Goal: Find specific page/section: Find specific page/section

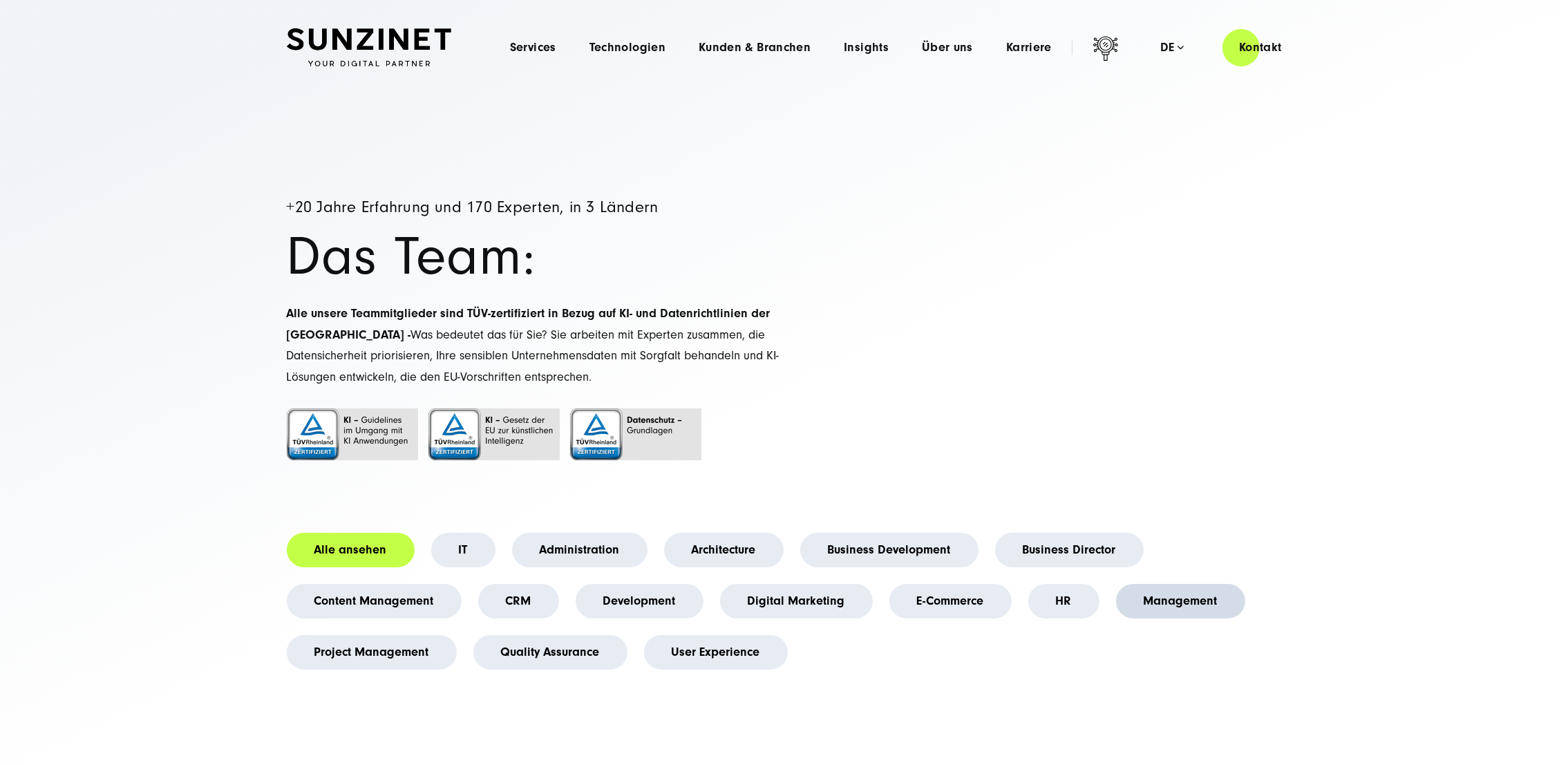
click at [1197, 600] on link "Management" at bounding box center [1181, 601] width 130 height 34
click at [1186, 601] on link "Management" at bounding box center [1181, 601] width 130 height 34
click at [1183, 601] on link "Management" at bounding box center [1181, 601] width 130 height 34
click at [1180, 599] on link "Management" at bounding box center [1181, 601] width 130 height 34
click at [1176, 597] on link "Management" at bounding box center [1181, 601] width 130 height 34
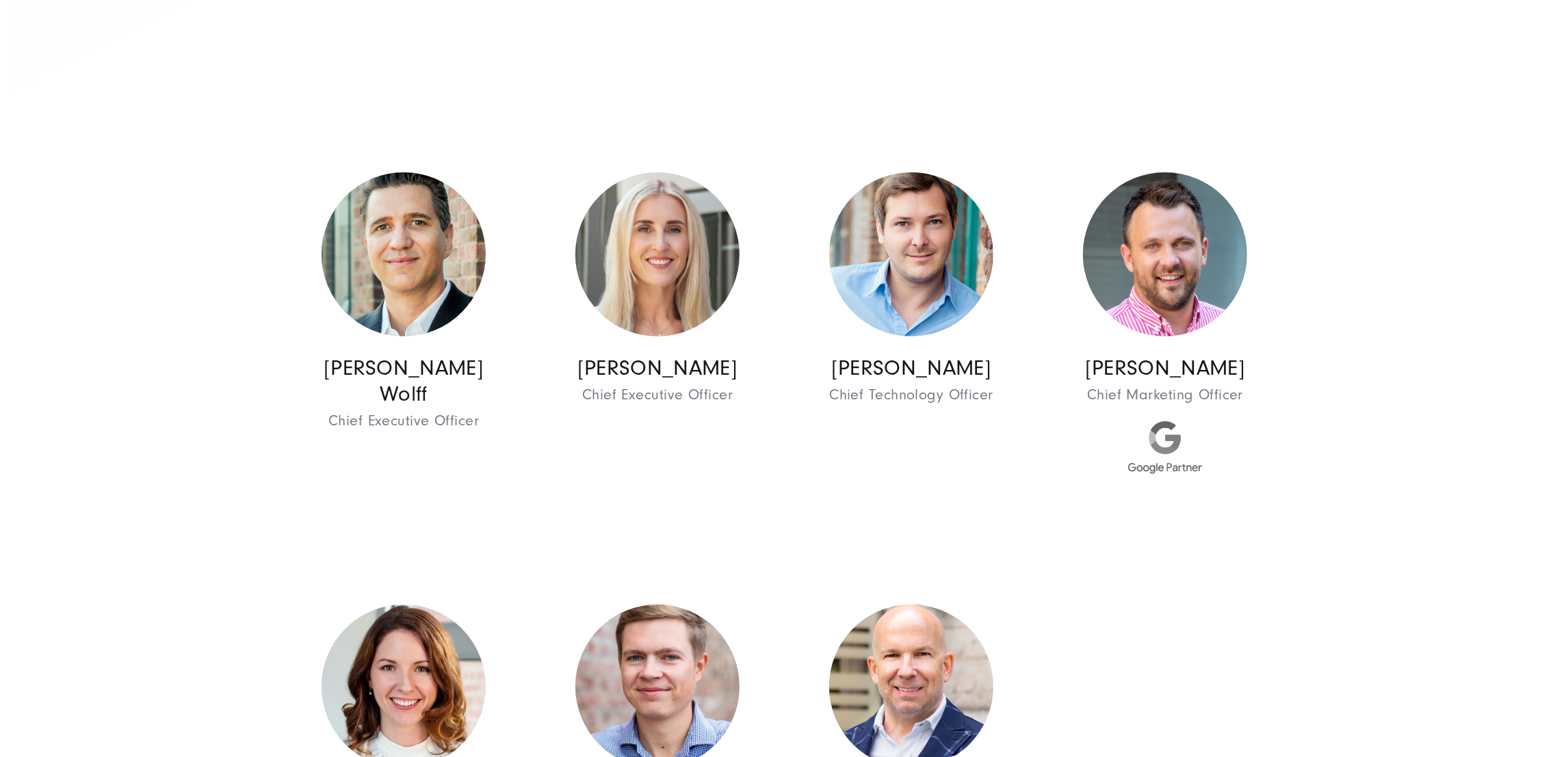
scroll to position [688, 0]
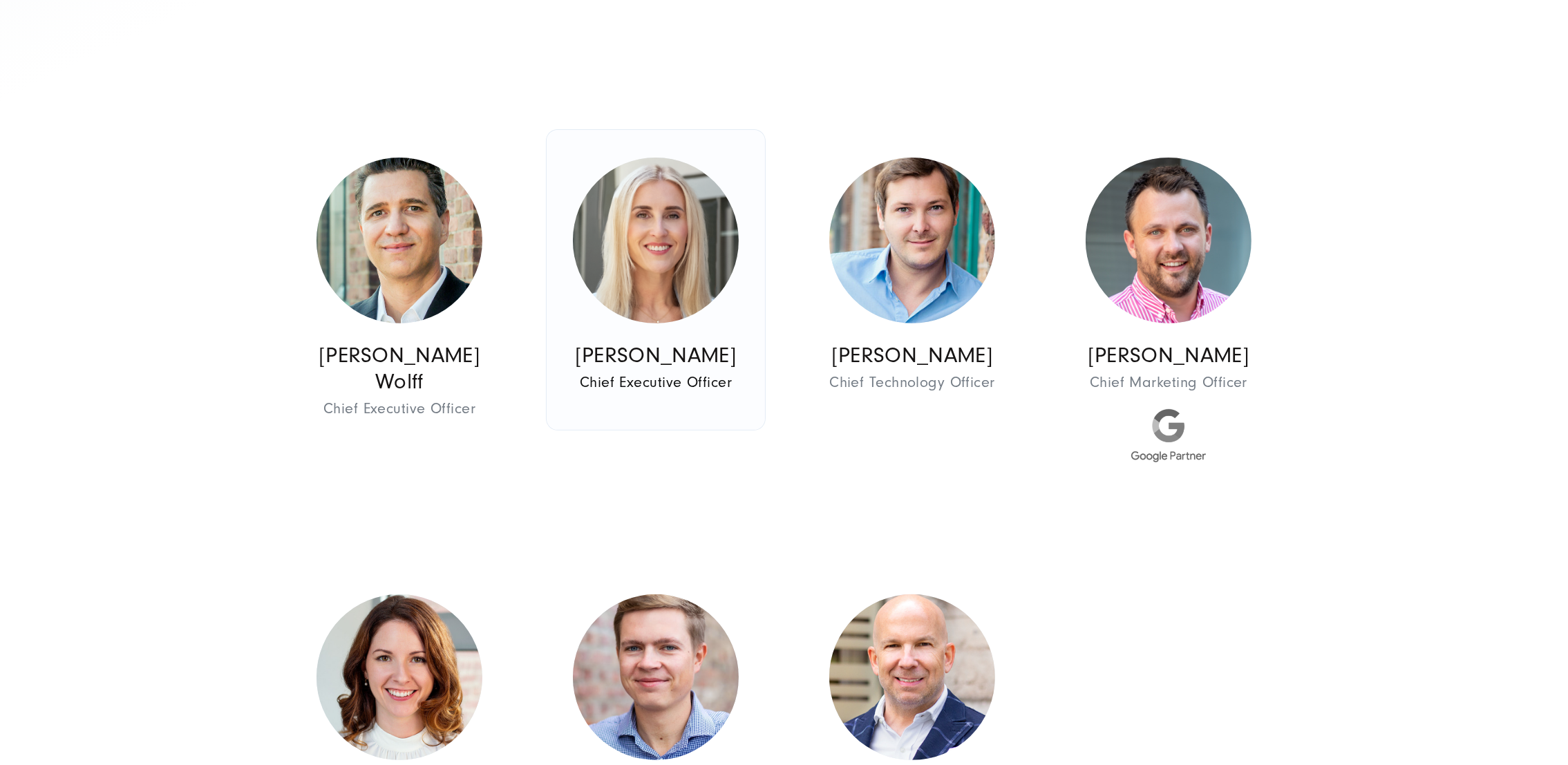
click at [696, 255] on img at bounding box center [655, 240] width 166 height 166
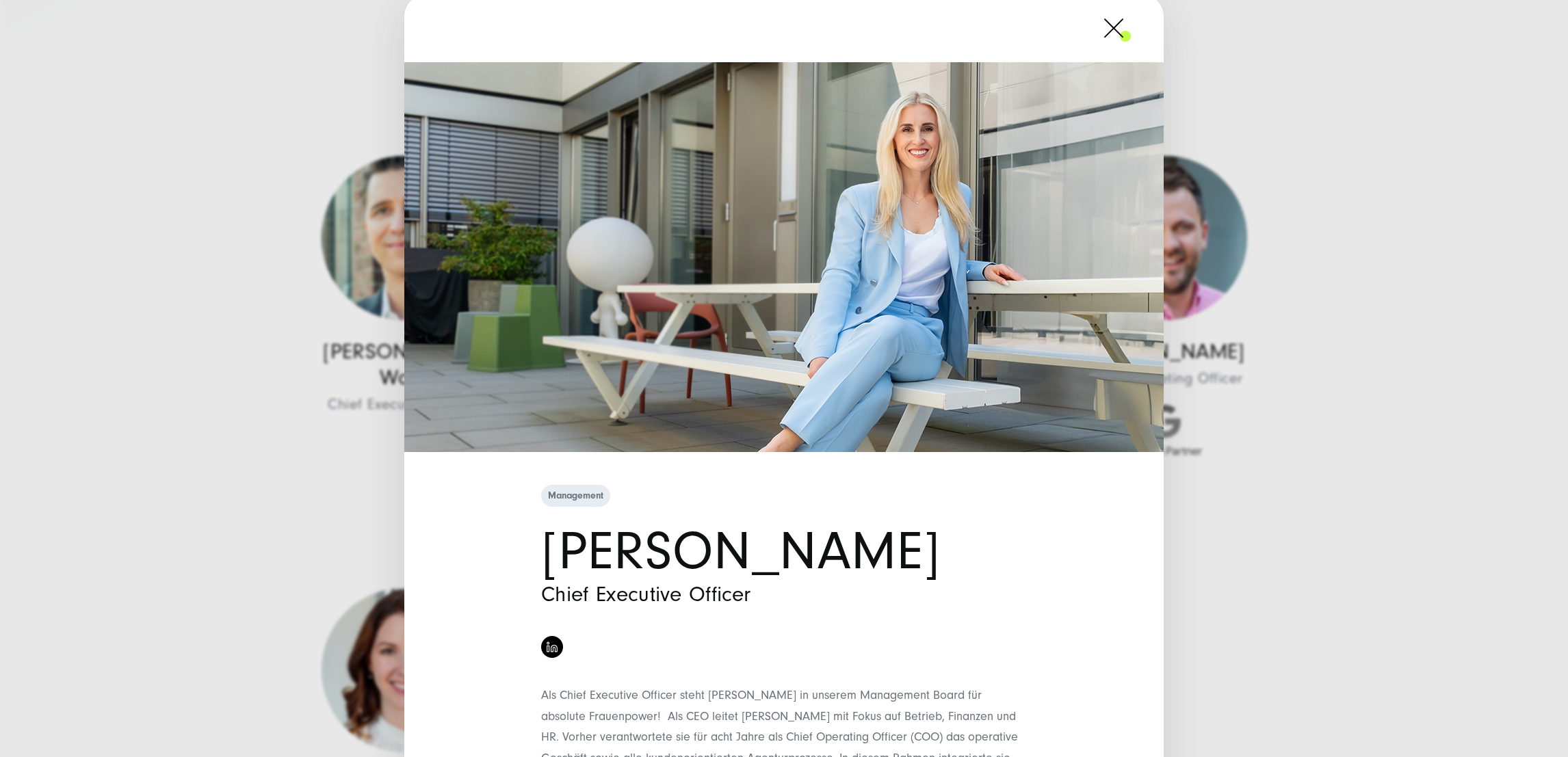
scroll to position [0, 0]
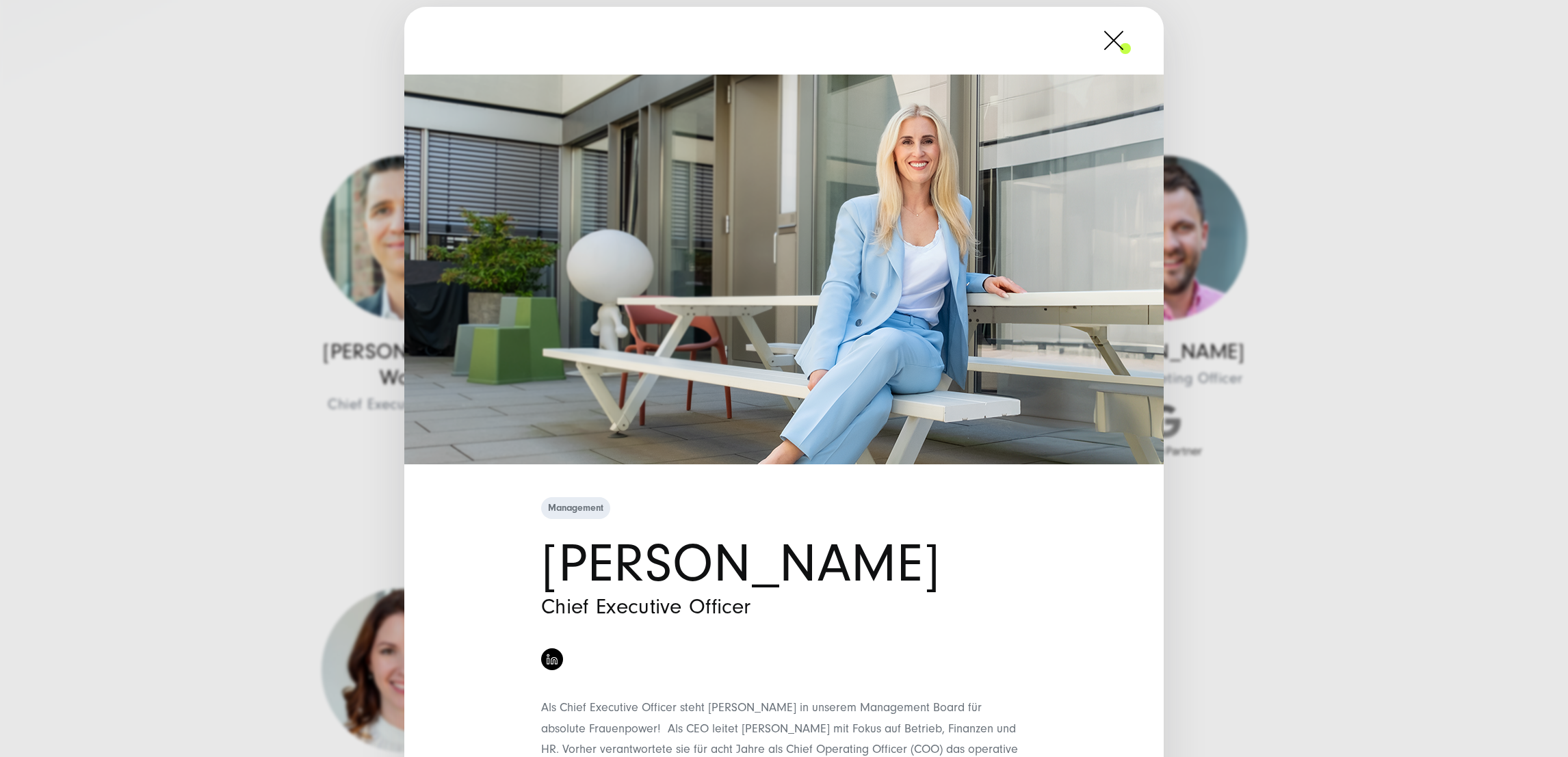
click at [1131, 29] on span at bounding box center [1131, 40] width 0 height 34
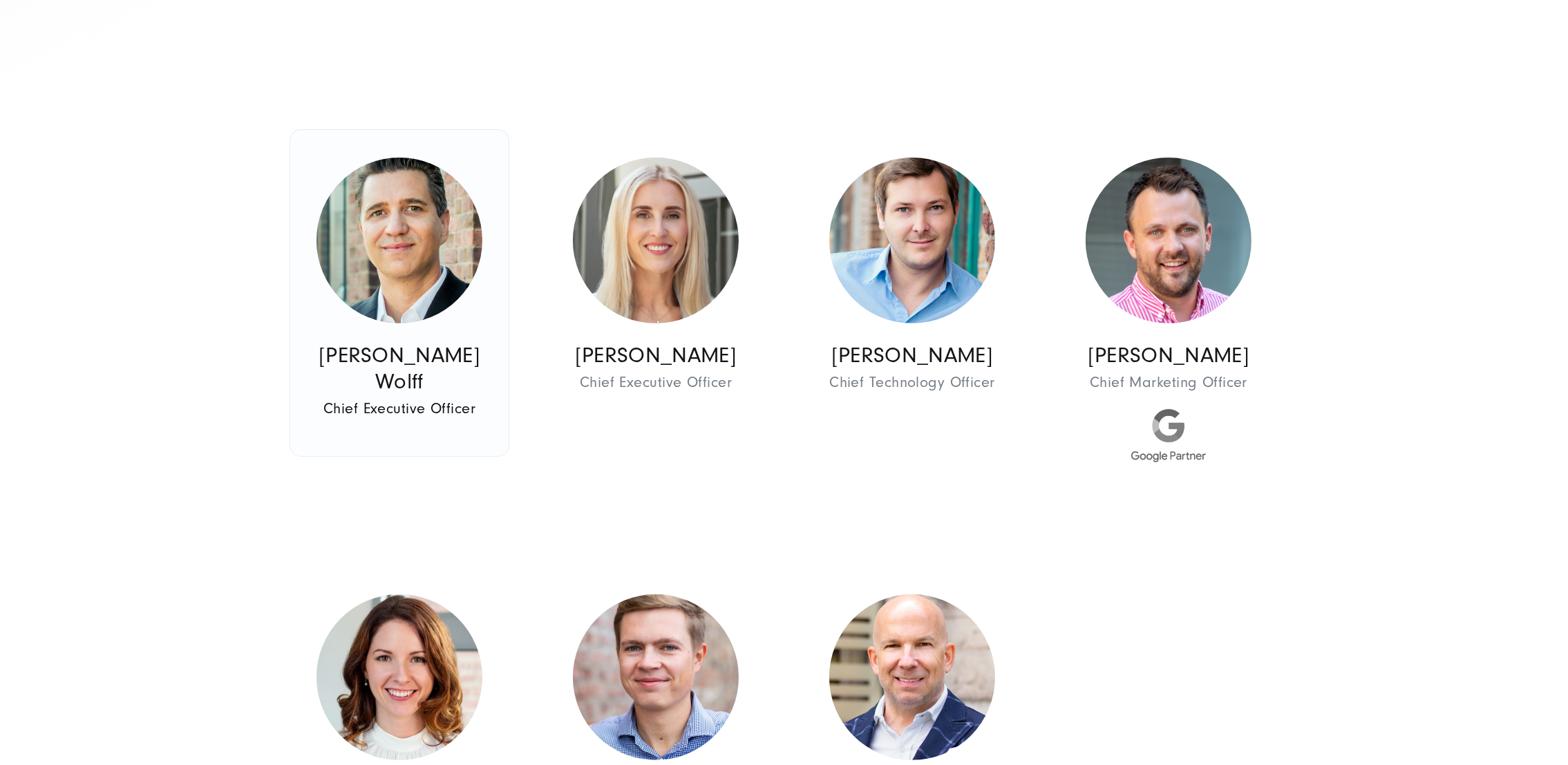
click at [433, 246] on img at bounding box center [400, 240] width 166 height 166
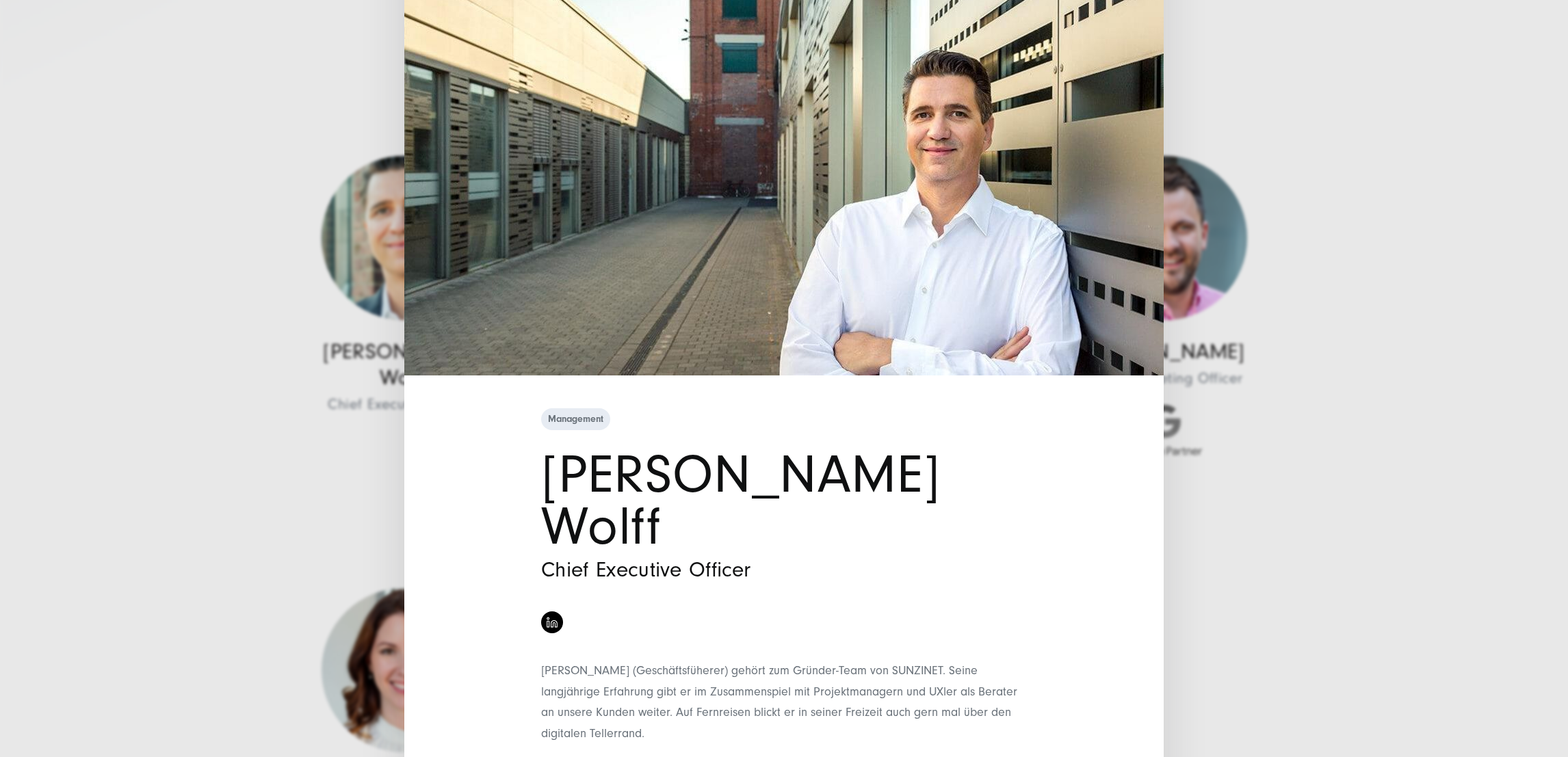
scroll to position [94, 0]
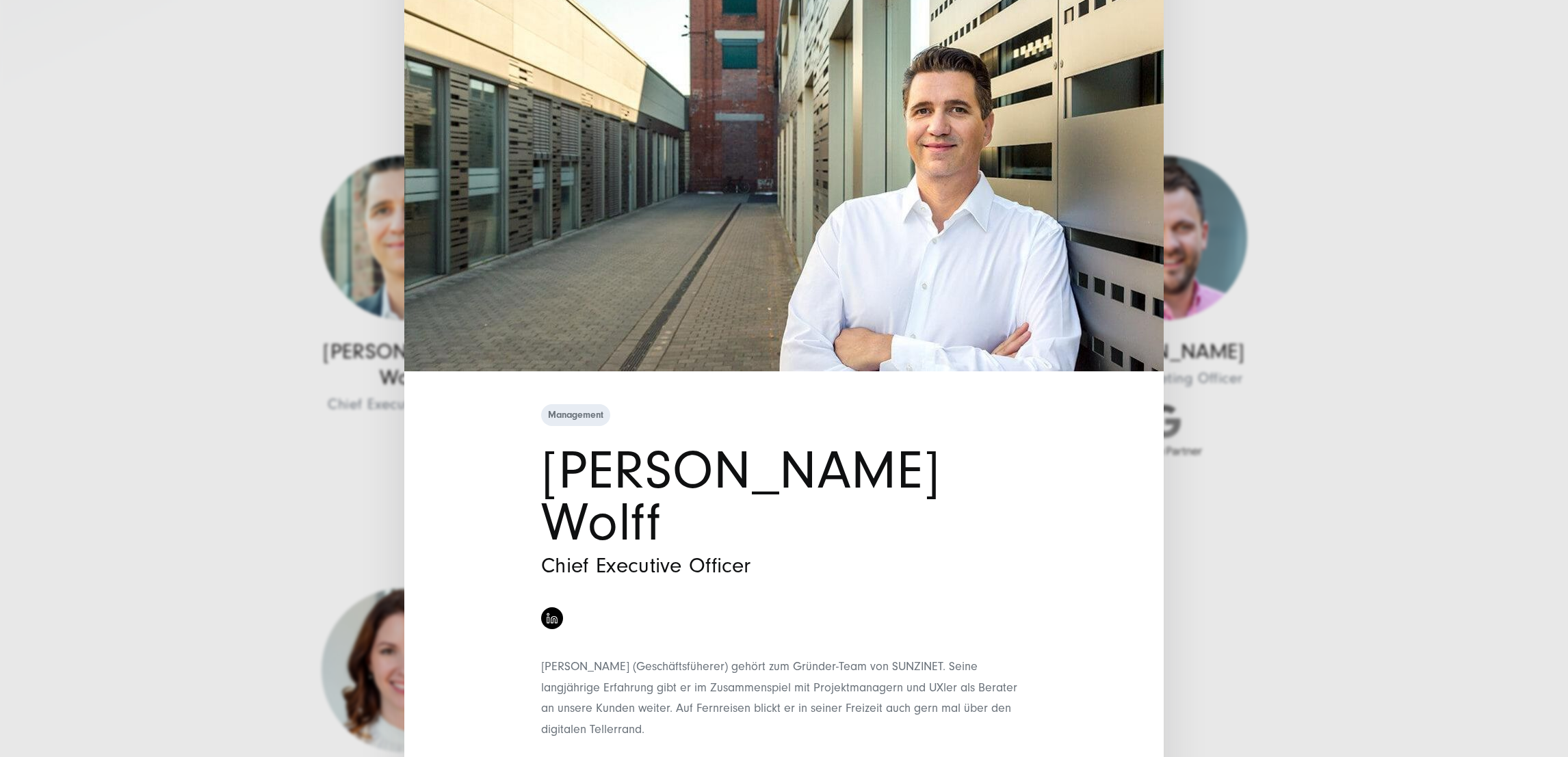
click at [1417, 212] on div "Management [PERSON_NAME] Wolff Chief Executive Officer" at bounding box center [784, 378] width 1568 height 757
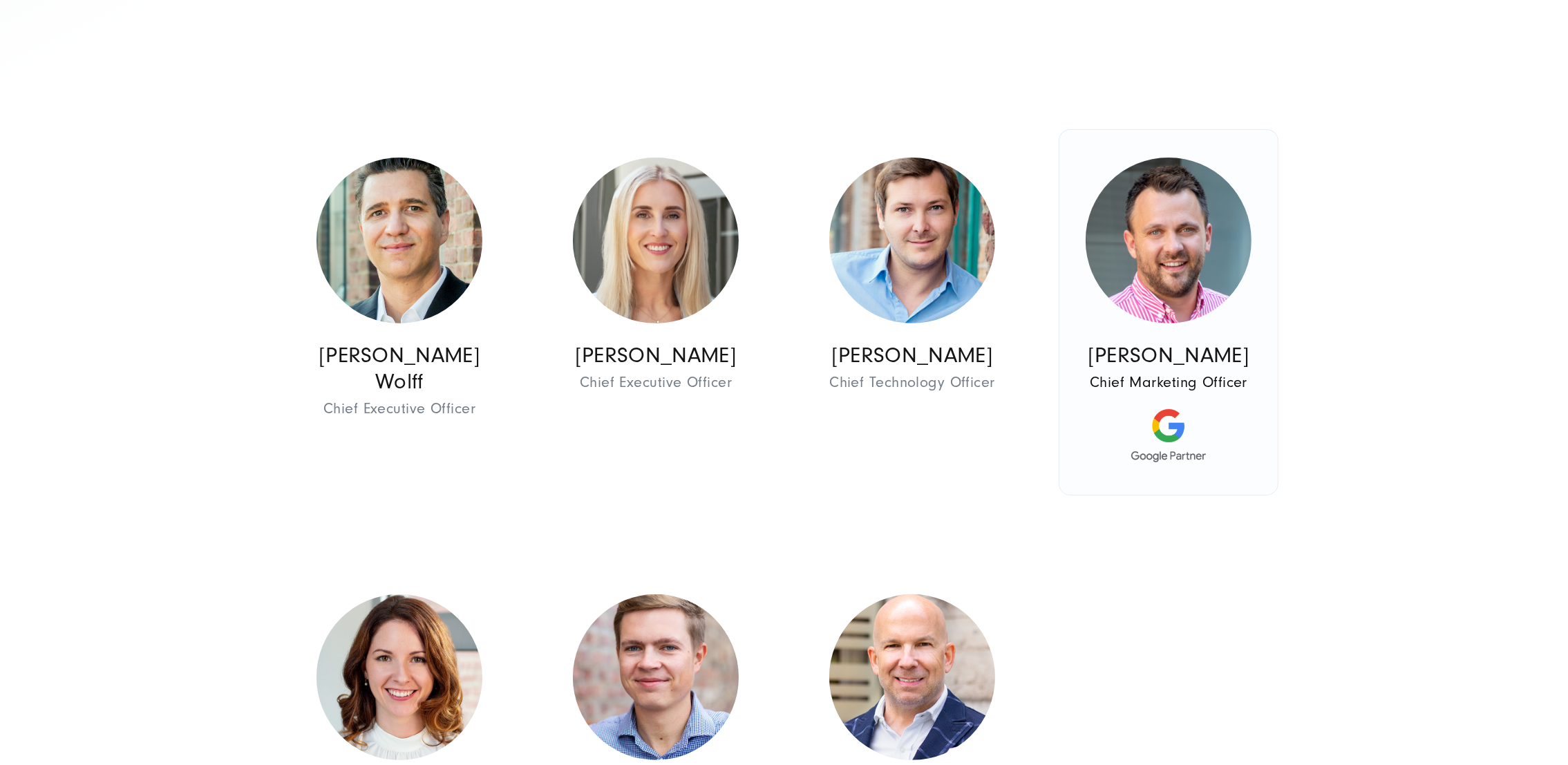
click at [1144, 269] on img at bounding box center [1168, 240] width 166 height 166
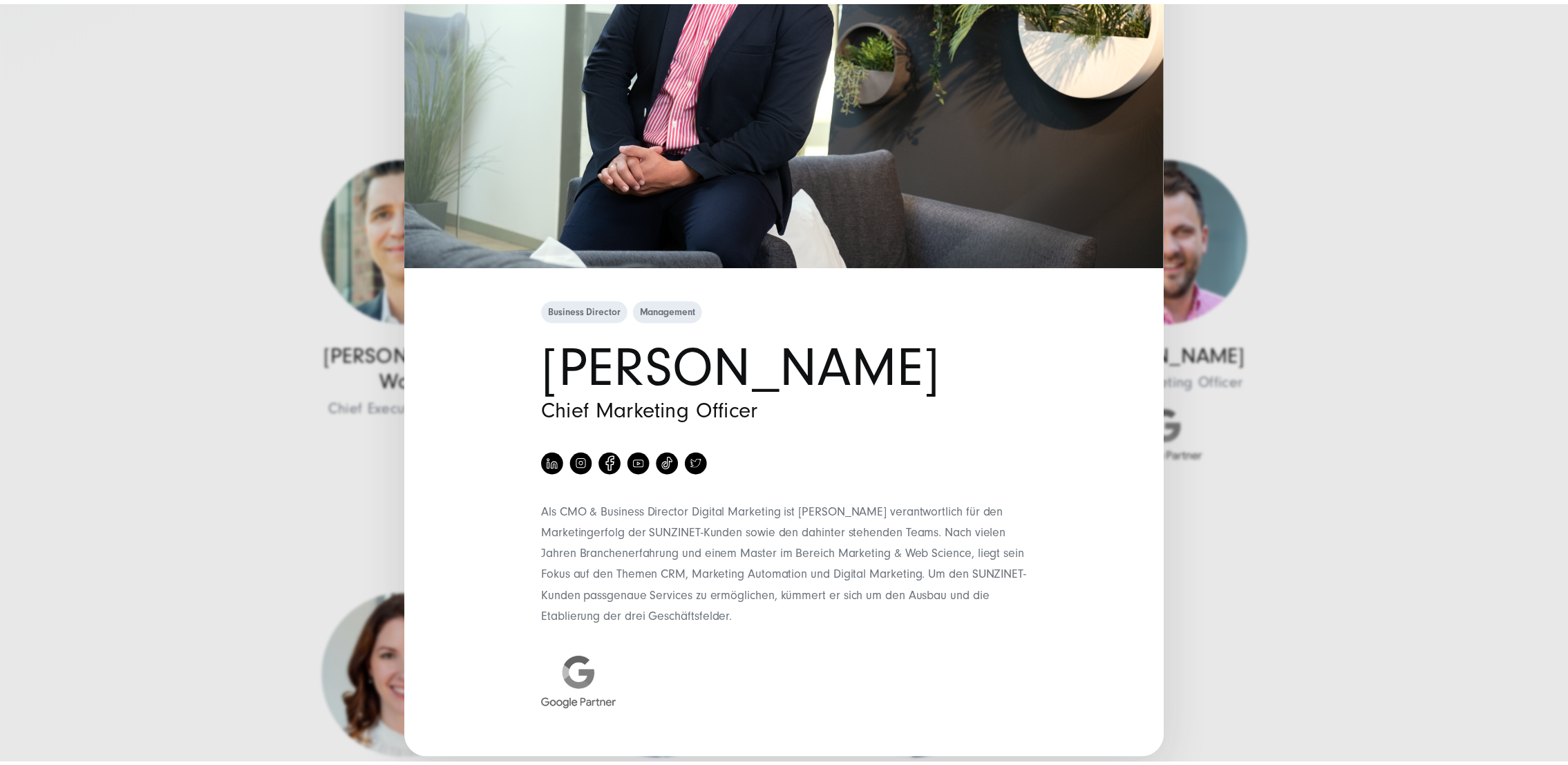
scroll to position [0, 0]
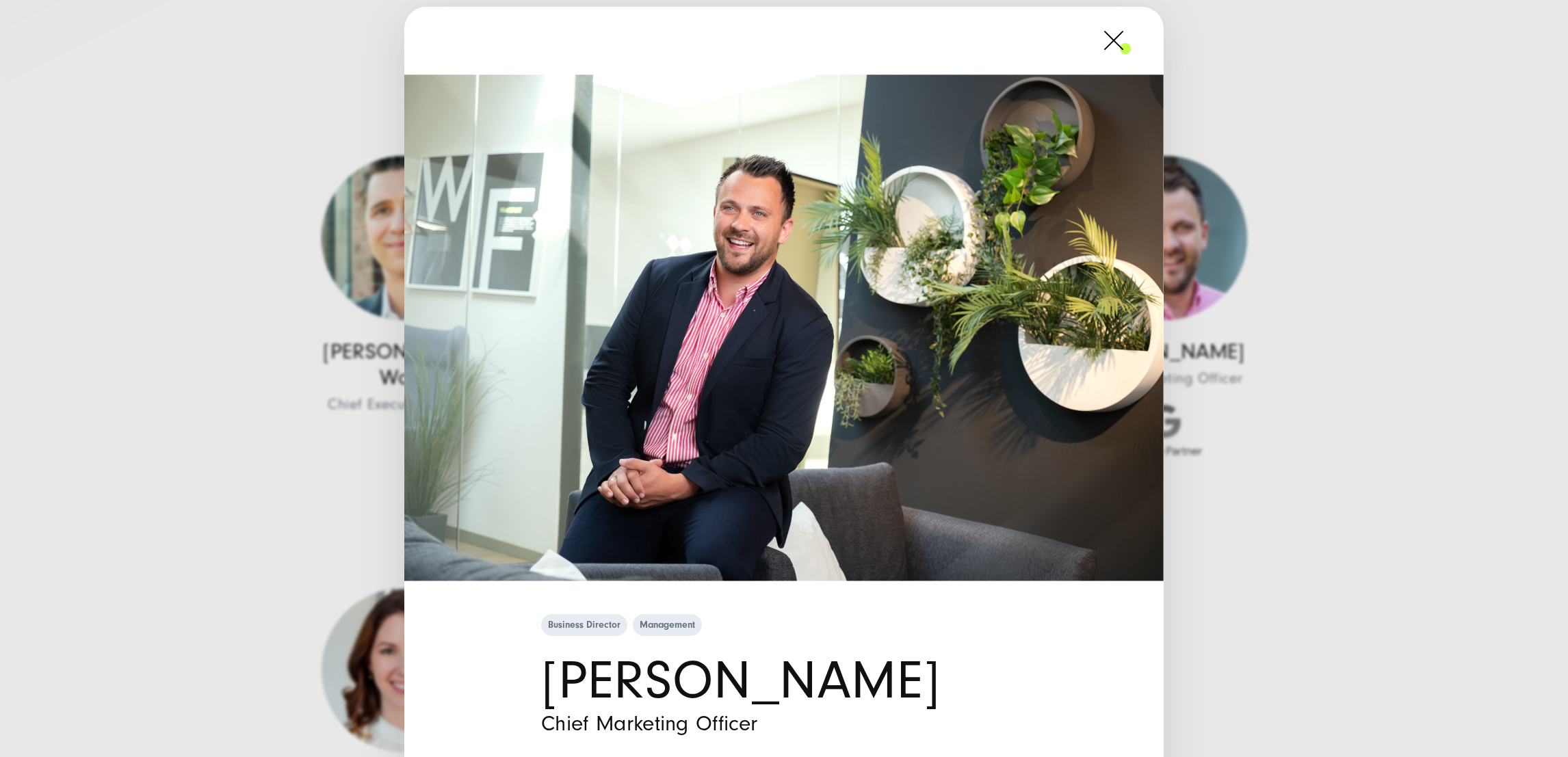
click at [1131, 40] on span at bounding box center [1131, 40] width 0 height 34
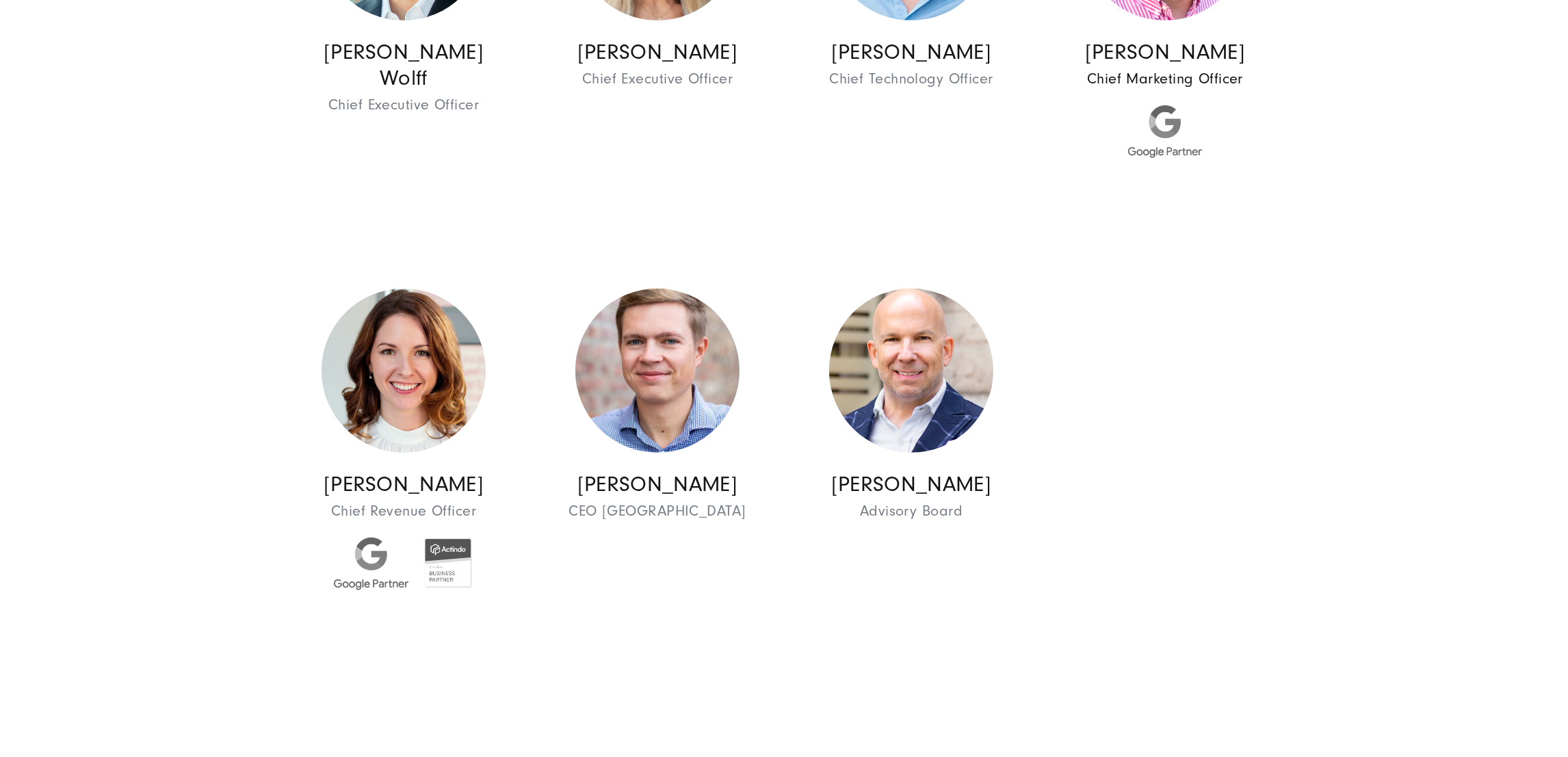
scroll to position [991, 0]
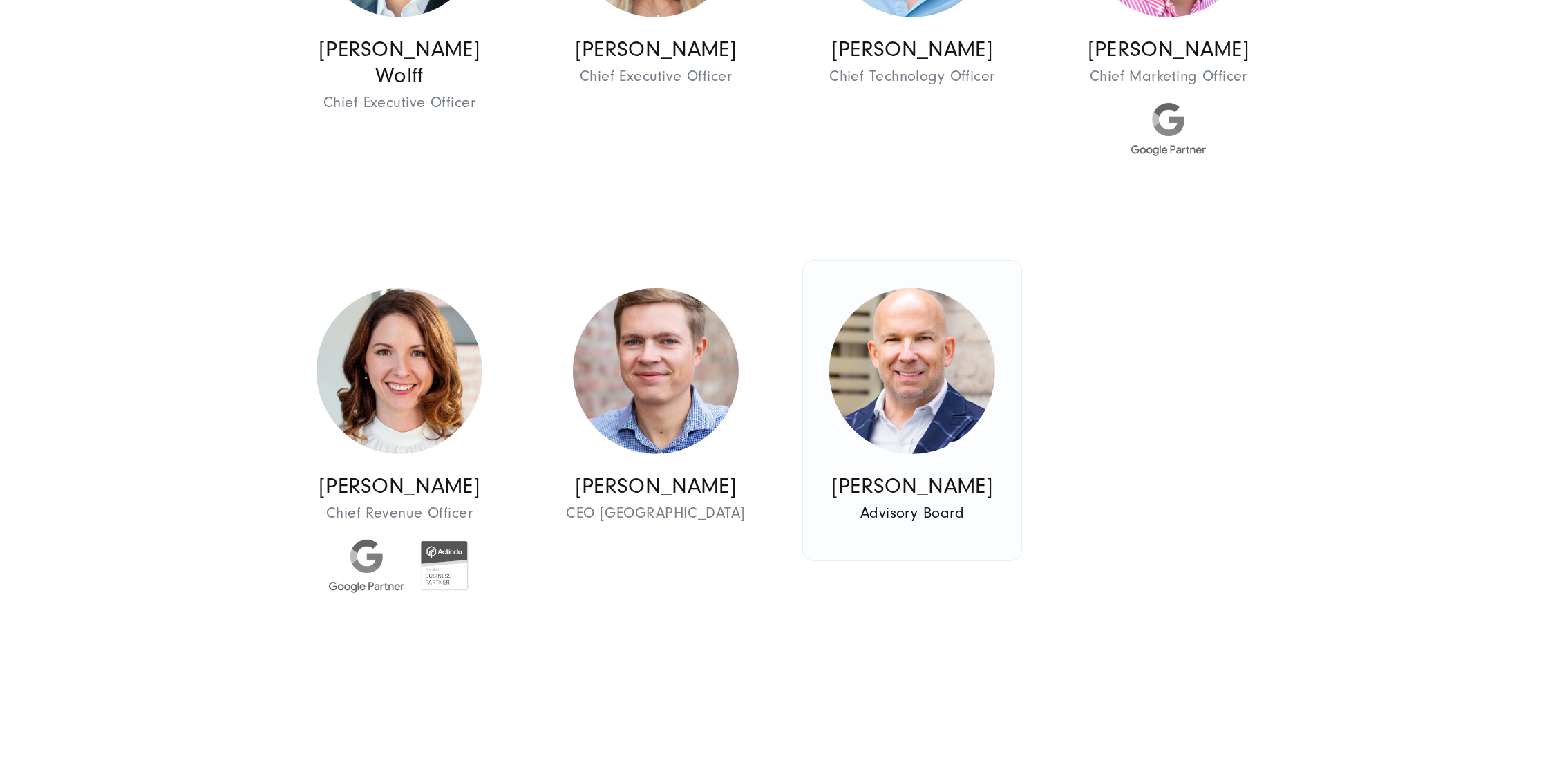
click at [895, 366] on img at bounding box center [912, 371] width 166 height 166
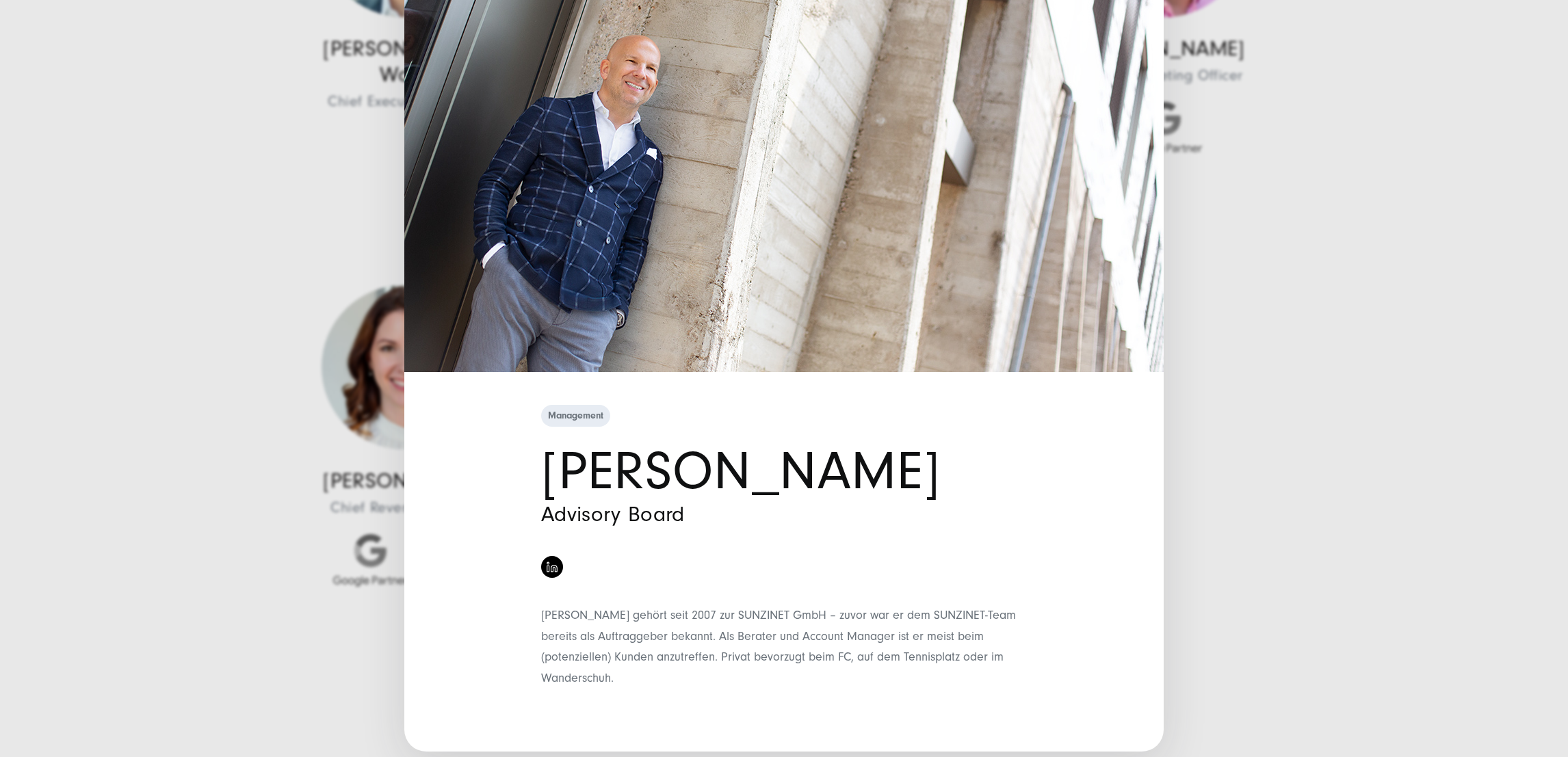
scroll to position [0, 0]
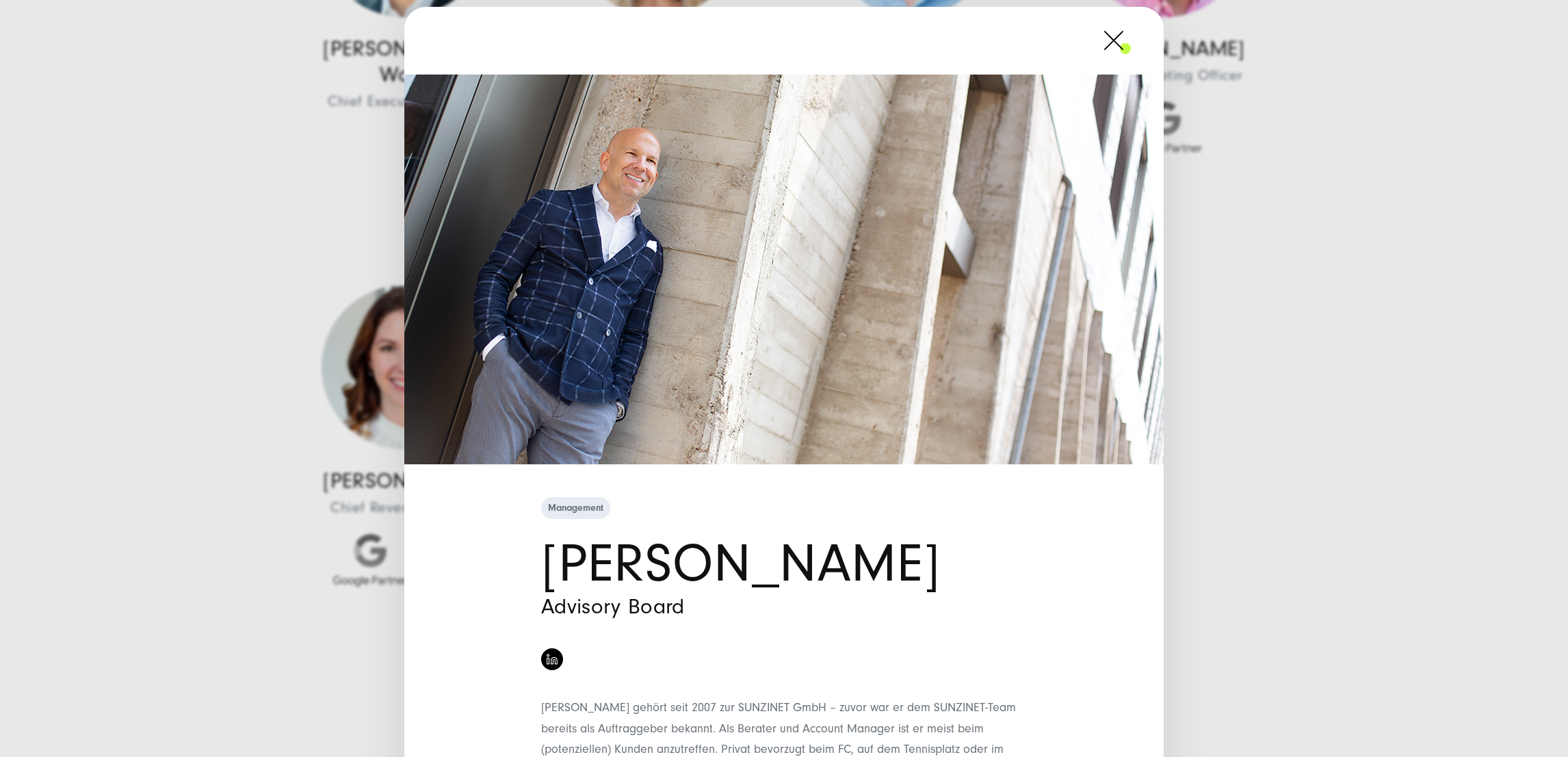
click at [1131, 33] on span at bounding box center [1131, 40] width 0 height 34
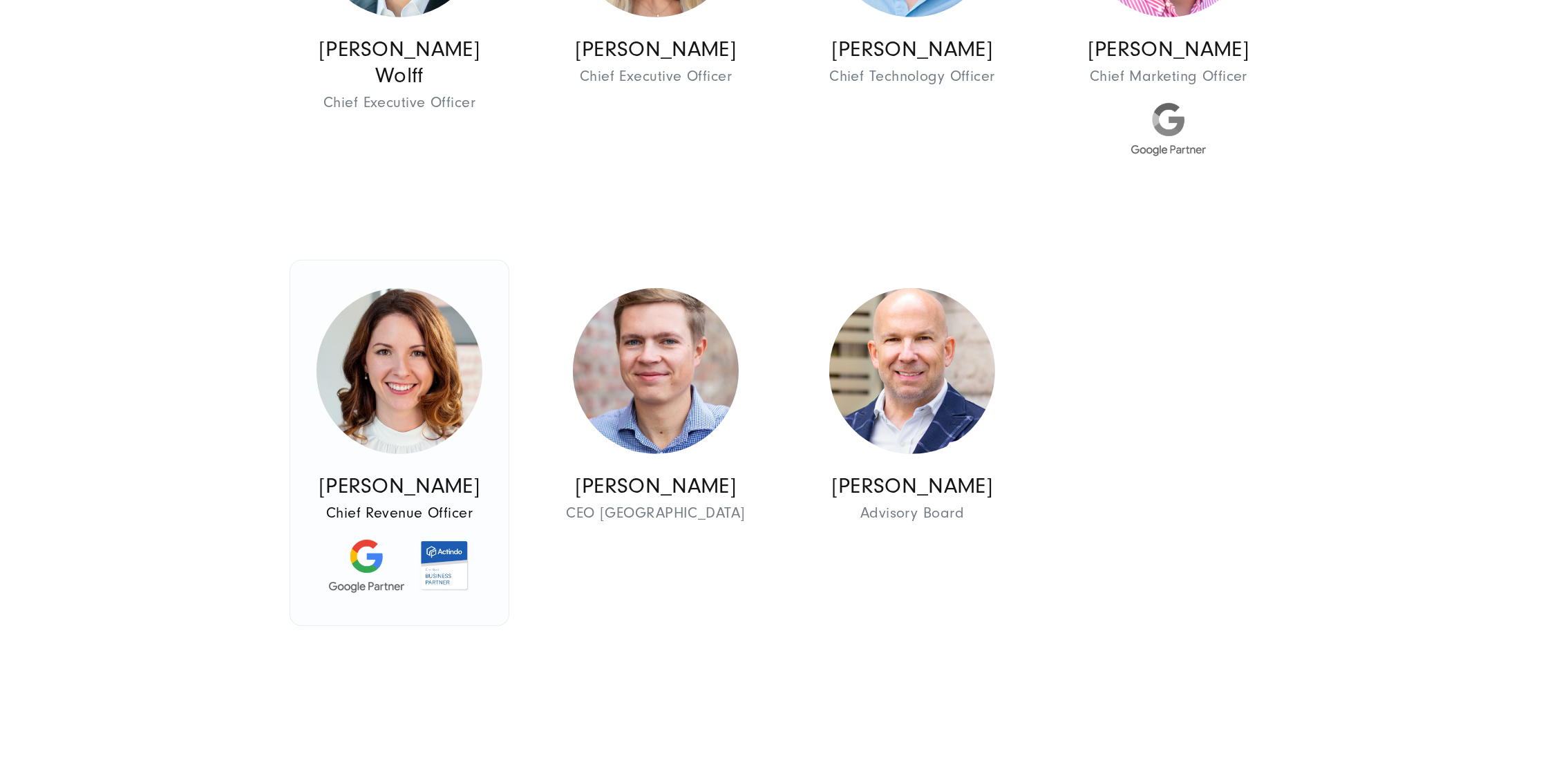
click at [434, 397] on img at bounding box center [400, 371] width 166 height 166
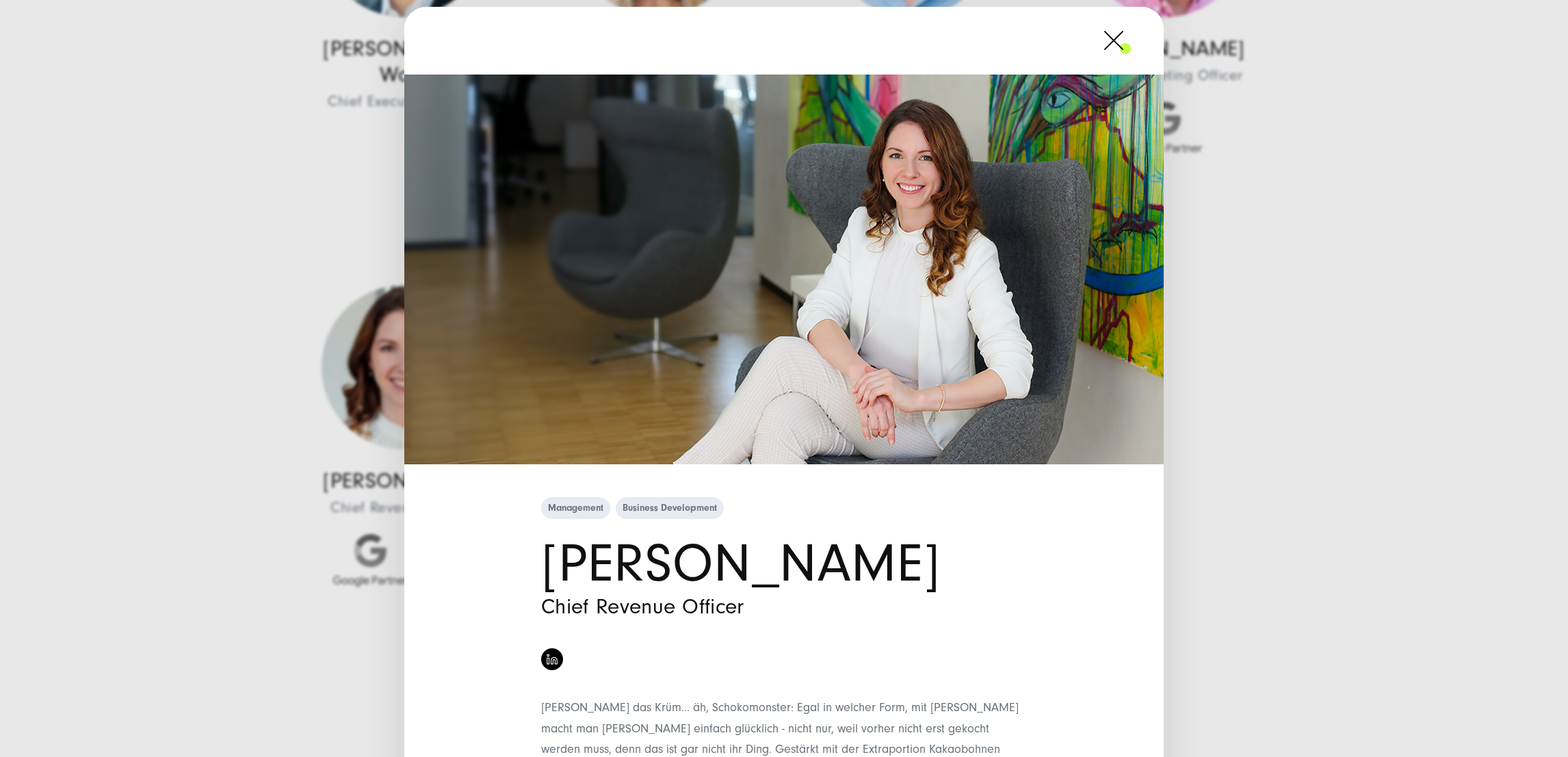
click at [1131, 34] on span at bounding box center [1131, 40] width 0 height 34
